Goal: Check status: Check status

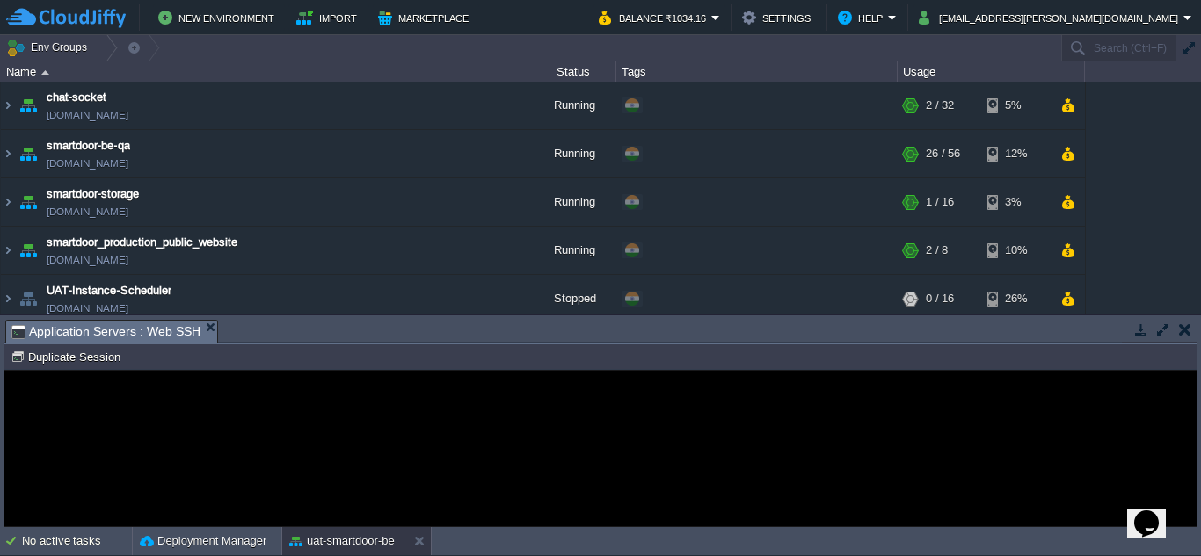
scroll to position [375, 0]
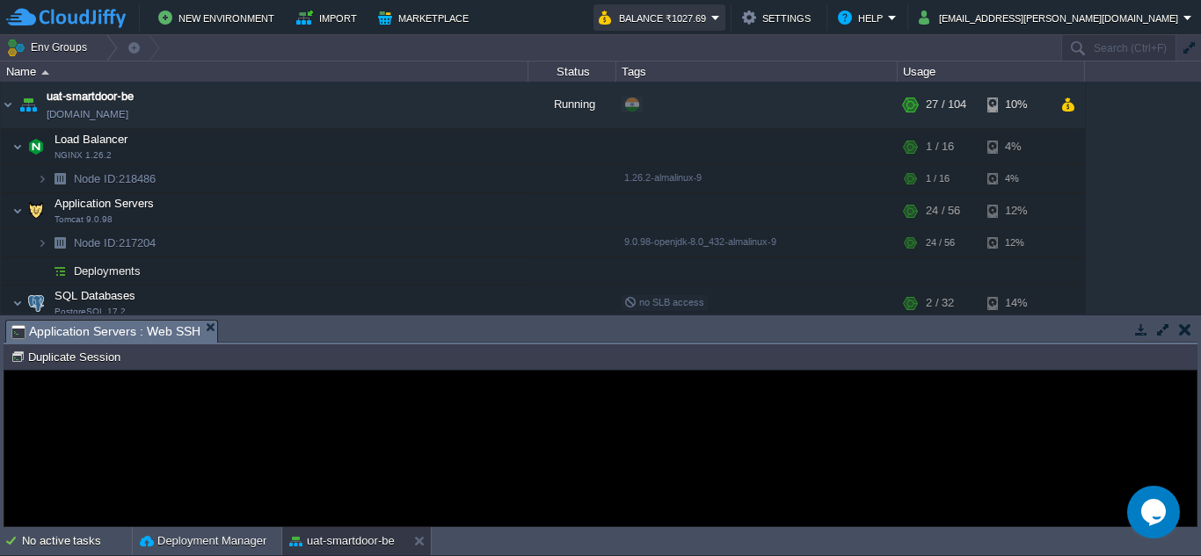
click at [711, 13] on button "Balance ₹1027.69" at bounding box center [655, 17] width 113 height 21
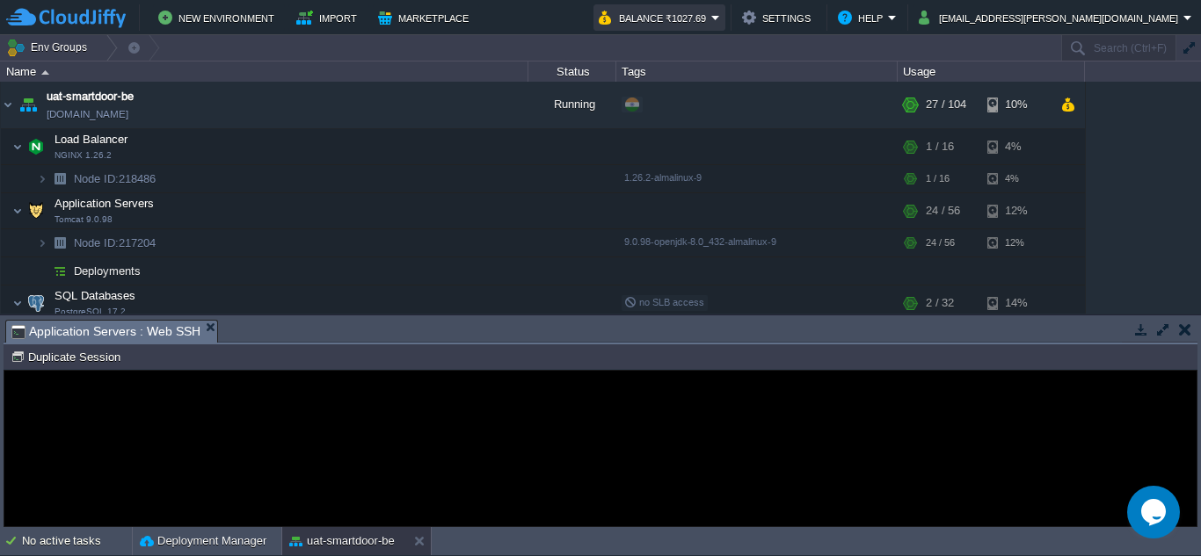
click at [711, 13] on button "Balance ₹1027.69" at bounding box center [655, 17] width 113 height 21
